Goal: Obtain resource: Obtain resource

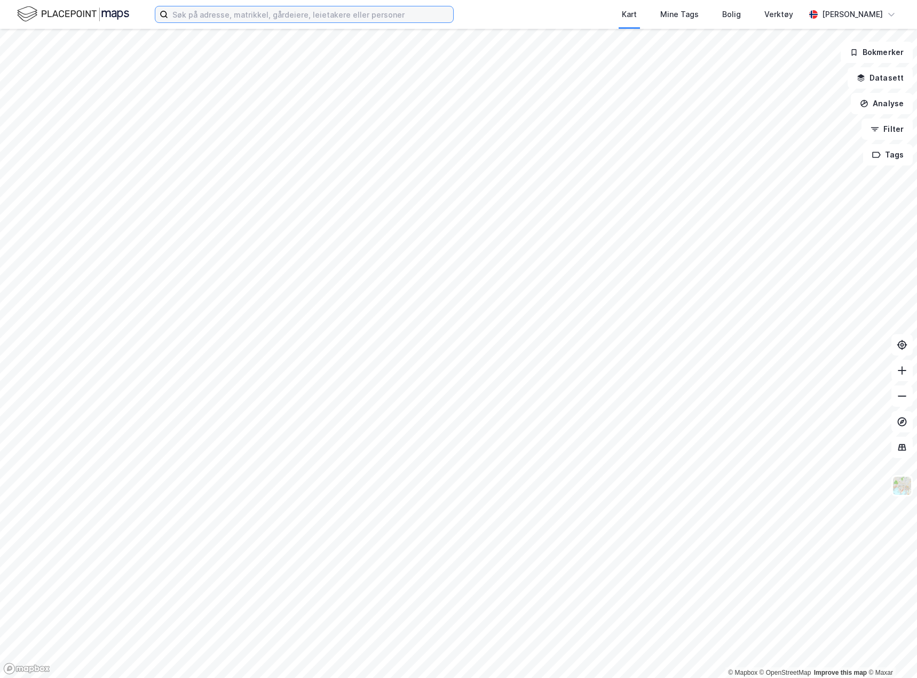
click at [285, 13] on input at bounding box center [310, 14] width 285 height 16
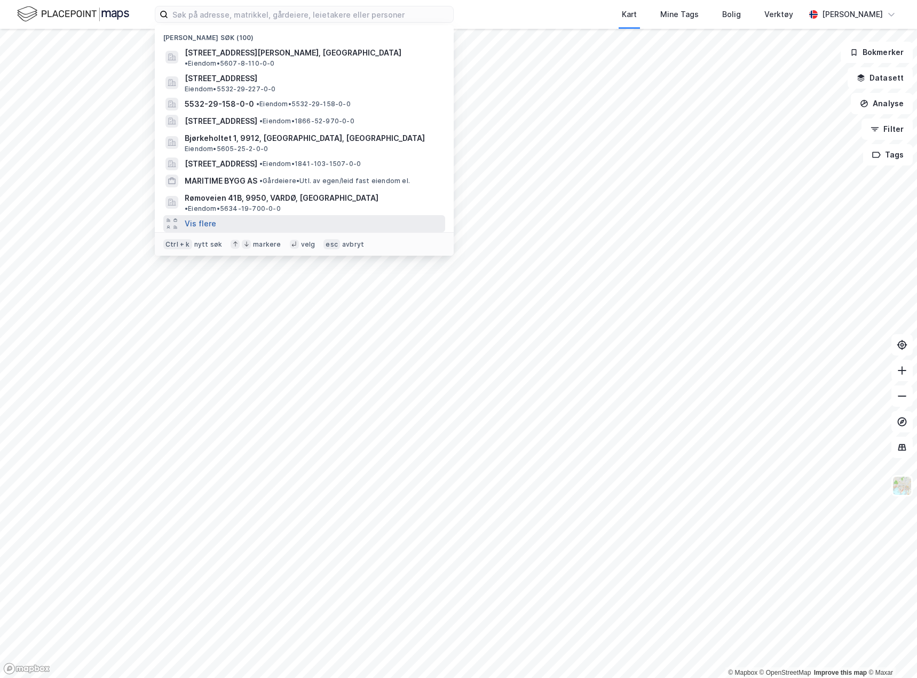
click at [192, 217] on button "Vis flere" at bounding box center [200, 223] width 31 height 13
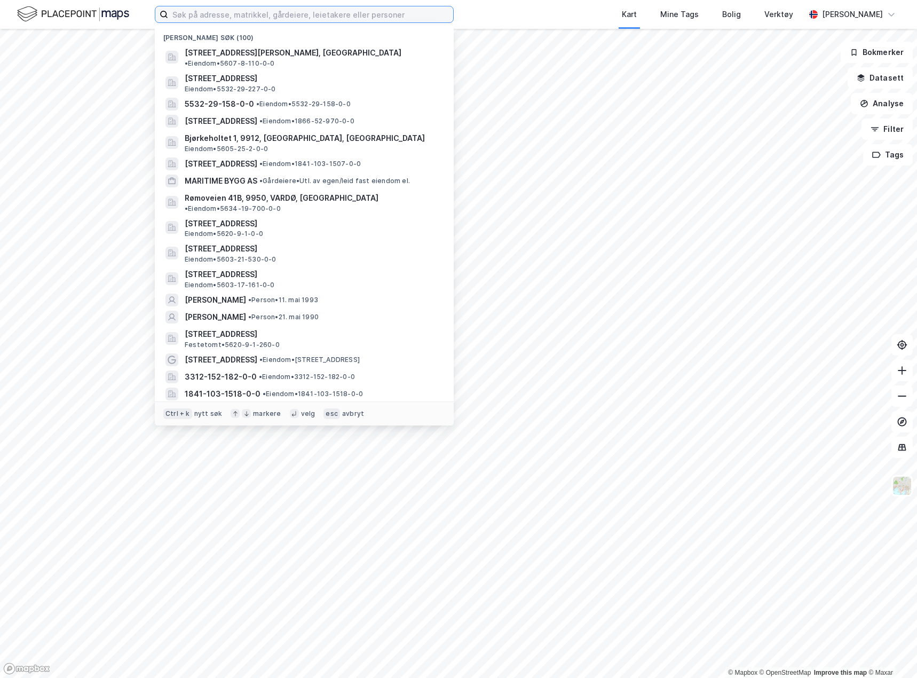
click at [218, 14] on input at bounding box center [310, 14] width 285 height 16
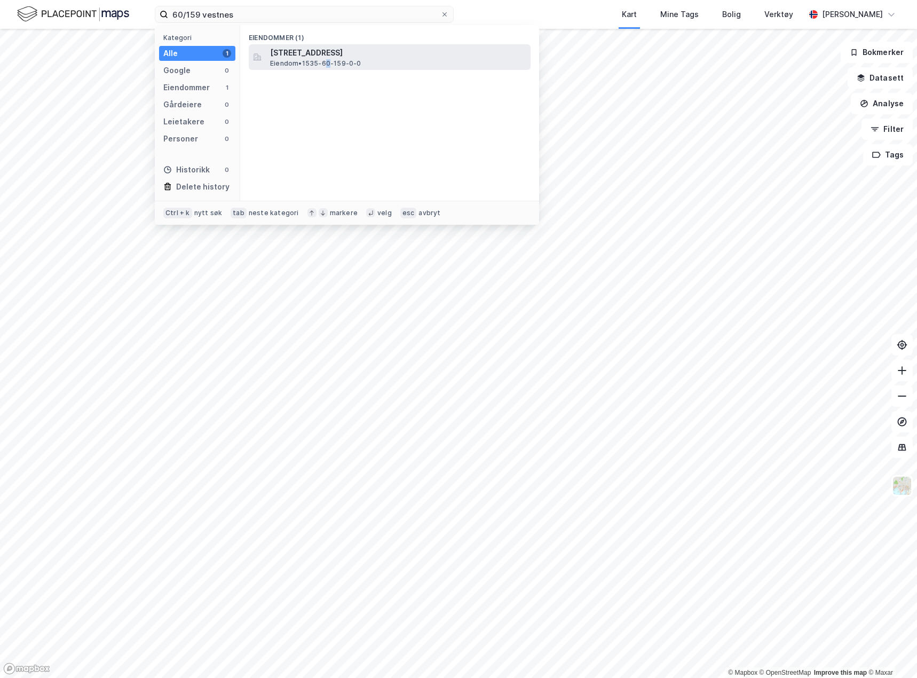
click at [330, 59] on span "Eiendom • 1535-60-159-0-0" at bounding box center [315, 63] width 91 height 9
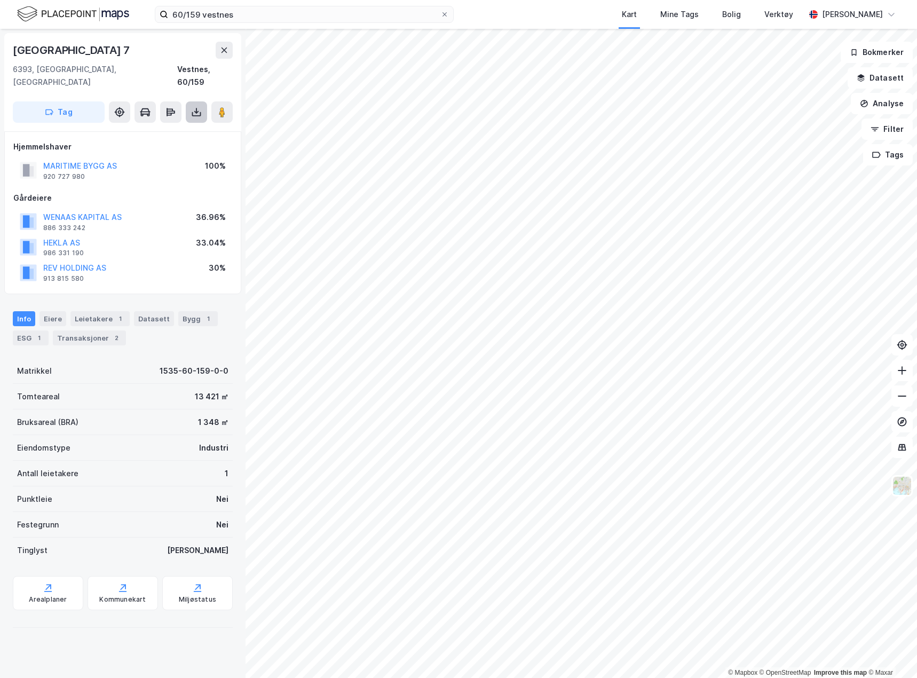
click at [194, 107] on icon at bounding box center [196, 112] width 11 height 11
click at [174, 129] on div "Last ned grunnbok" at bounding box center [144, 133] width 62 height 9
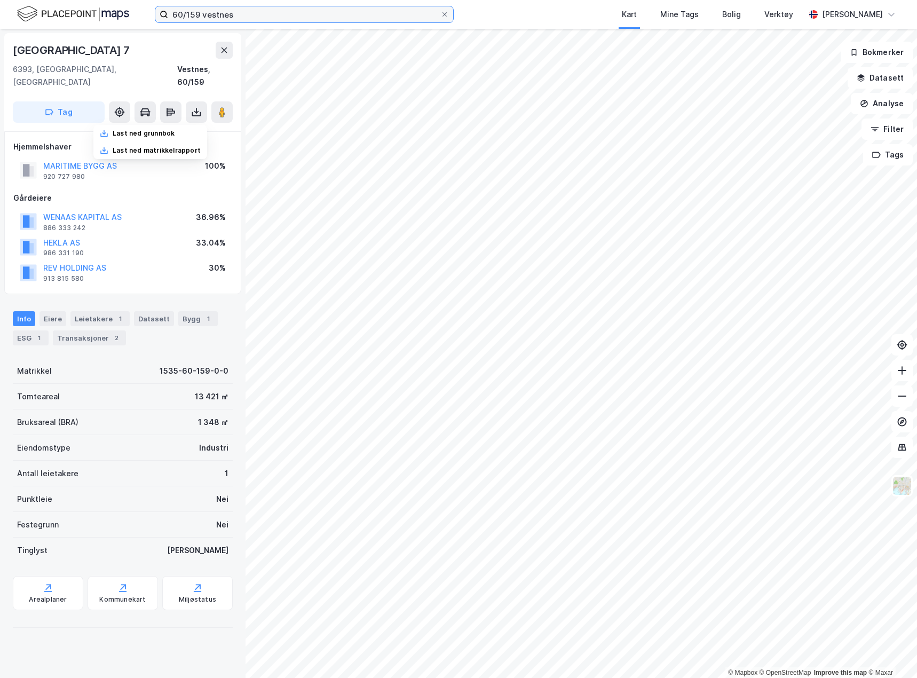
click at [196, 16] on input "60/159 vestnes" at bounding box center [304, 14] width 272 height 16
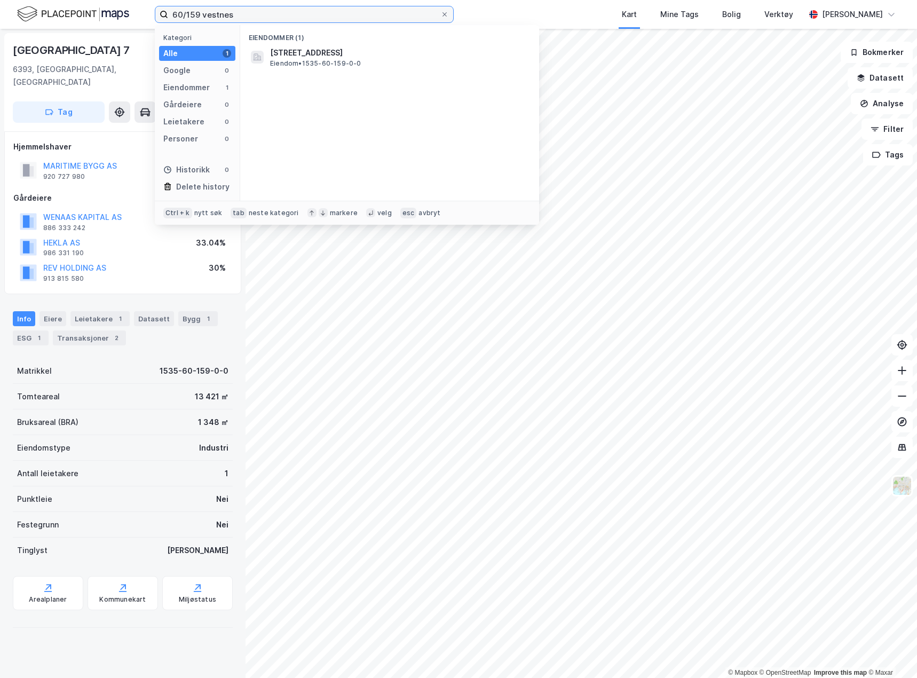
click at [196, 16] on input "60/159 vestnes" at bounding box center [304, 14] width 272 height 16
type input "87/72/0/4 sande"
click at [406, 61] on div "Eiendommer (1) [STREET_ADDRESS] • Seksjon • 1514-87-72-0-4" at bounding box center [389, 113] width 299 height 176
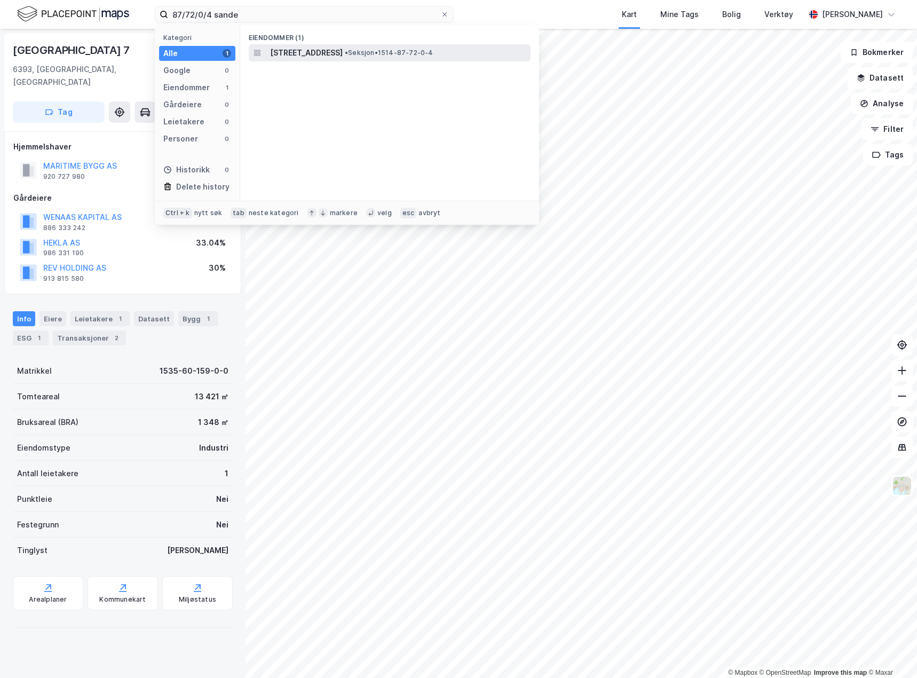
click at [343, 52] on span "[STREET_ADDRESS]" at bounding box center [306, 52] width 73 height 13
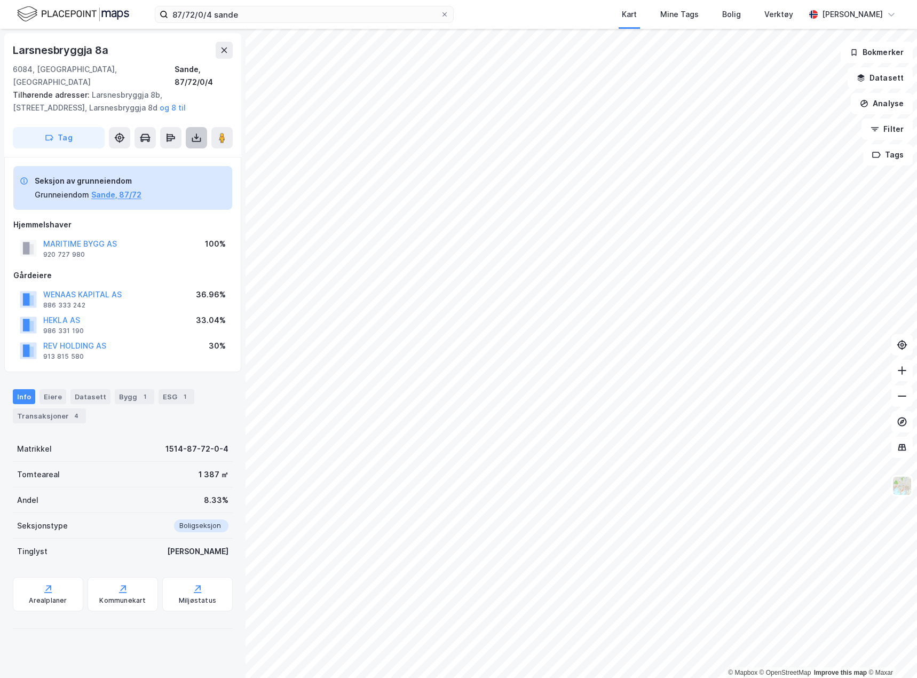
click at [199, 132] on icon at bounding box center [196, 137] width 11 height 11
click at [174, 155] on div "Last ned grunnbok" at bounding box center [144, 159] width 62 height 9
click at [161, 218] on div "Hjemmelshaver" at bounding box center [122, 224] width 219 height 13
click at [132, 188] on button "Sande, 87/72" at bounding box center [116, 194] width 50 height 13
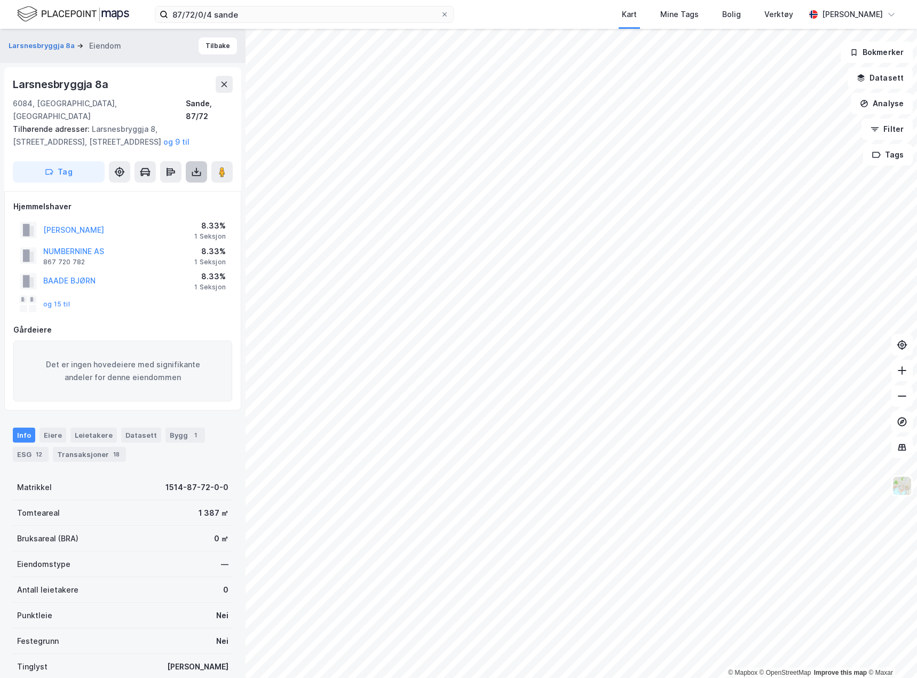
click at [194, 166] on icon at bounding box center [196, 171] width 11 height 11
click at [160, 189] on div "Last ned grunnbok" at bounding box center [144, 193] width 62 height 9
click at [145, 293] on div "og 15 til" at bounding box center [122, 303] width 219 height 21
click at [94, 82] on div "Larsnesbryggja 8a" at bounding box center [62, 84] width 98 height 17
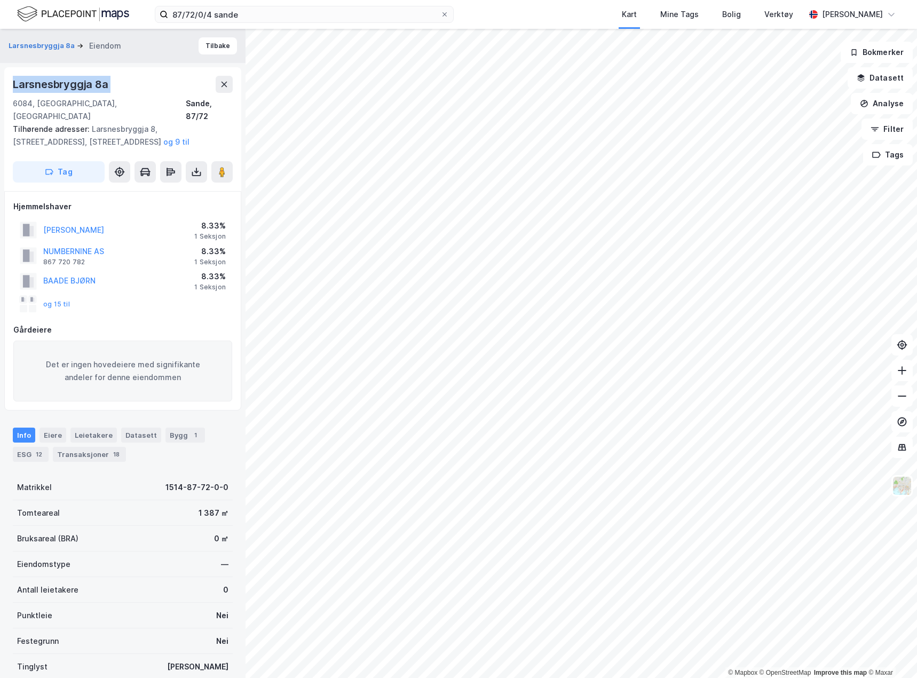
click at [94, 82] on div "Larsnesbryggja 8a" at bounding box center [62, 84] width 98 height 17
copy div "Larsnesbryggja 8a"
